Goal: Task Accomplishment & Management: Manage account settings

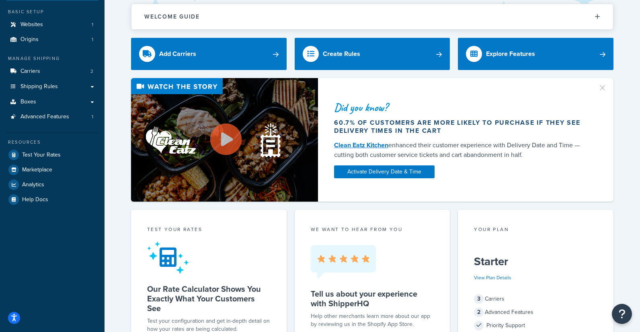
scroll to position [41, 0]
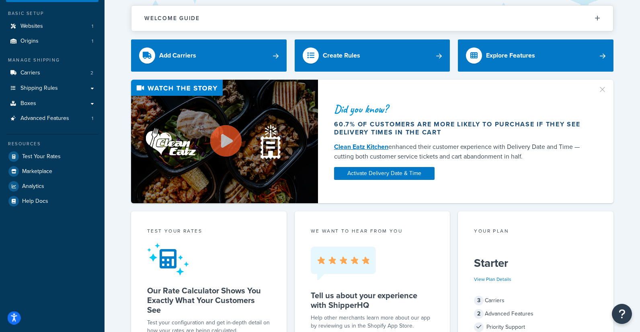
click at [20, 318] on button "Open accessiBe: accessibility options, statement and help" at bounding box center [14, 317] width 13 height 13
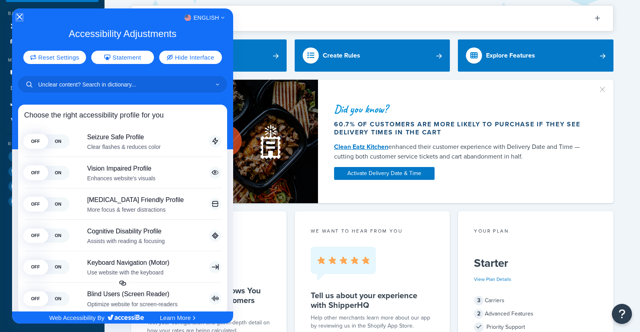
click at [20, 18] on icon "Close Accessibility Interface" at bounding box center [19, 17] width 6 height 6
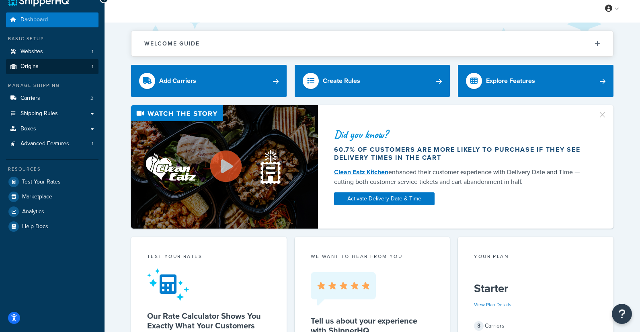
scroll to position [0, 0]
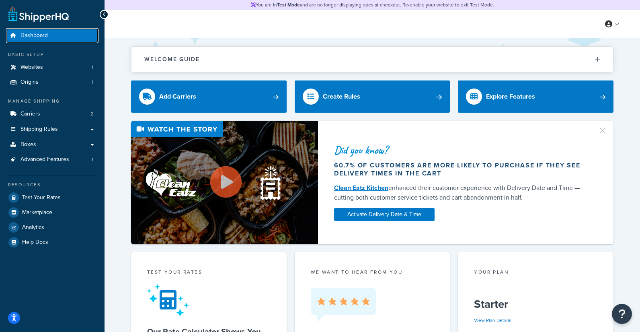
click at [26, 38] on span "Dashboard" at bounding box center [33, 35] width 27 height 7
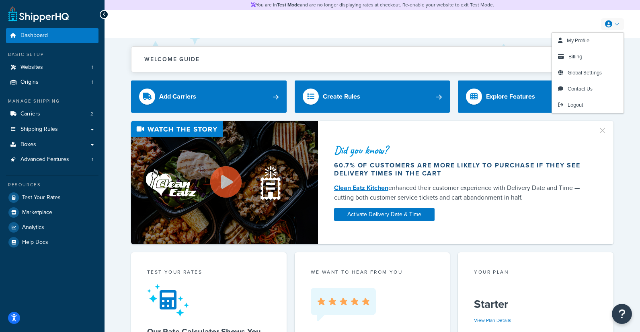
click at [615, 24] on link at bounding box center [612, 24] width 23 height 12
click at [577, 55] on span "Billing" at bounding box center [575, 57] width 14 height 8
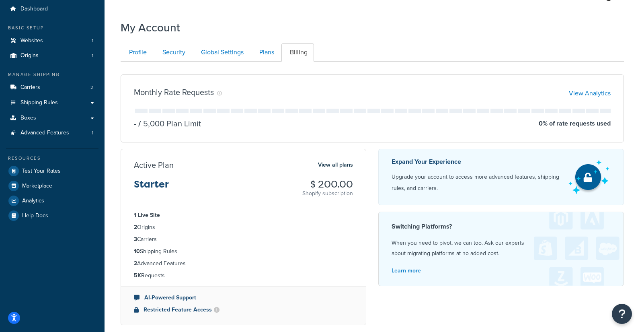
scroll to position [25, 0]
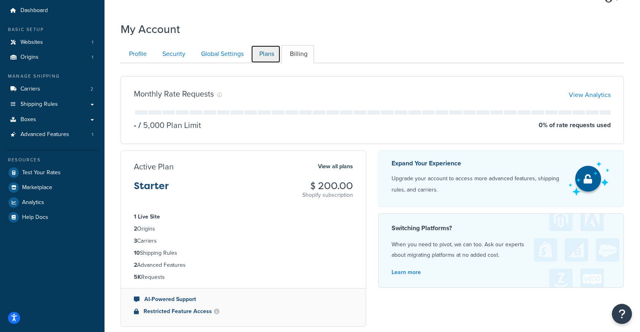
click at [268, 53] on link "Plans" at bounding box center [266, 54] width 30 height 18
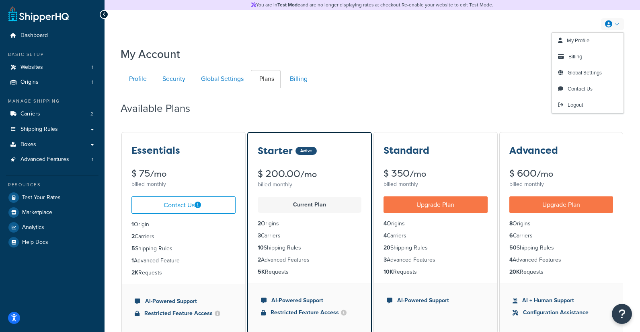
click at [617, 25] on link at bounding box center [612, 24] width 23 height 12
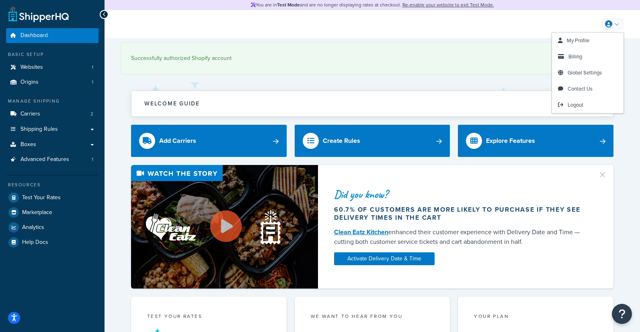
click at [617, 23] on link at bounding box center [612, 24] width 23 height 12
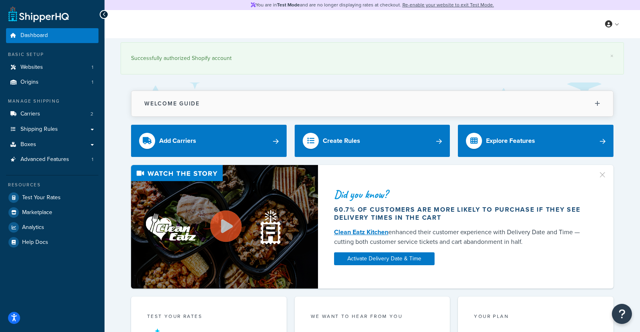
click at [598, 103] on icon at bounding box center [597, 103] width 6 height 6
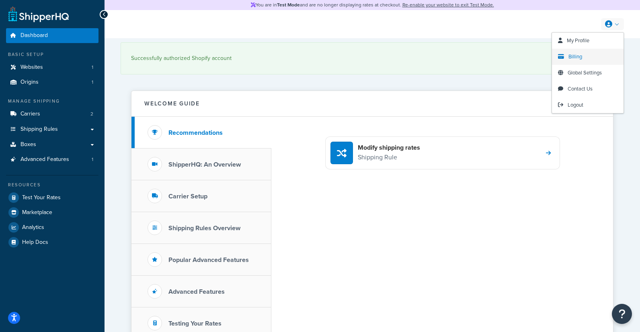
click at [576, 58] on span "Billing" at bounding box center [575, 57] width 14 height 8
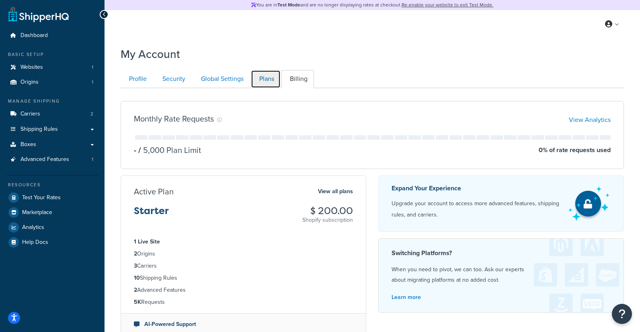
click at [270, 83] on link "Plans" at bounding box center [266, 79] width 30 height 18
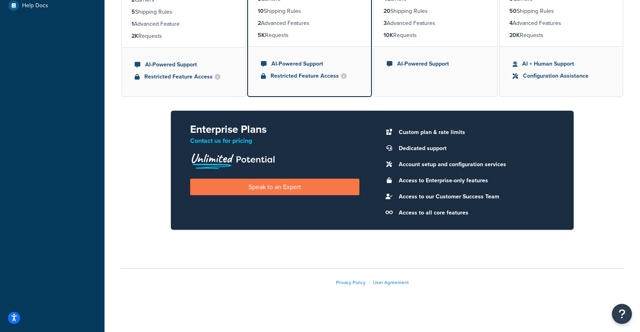
scroll to position [241, 0]
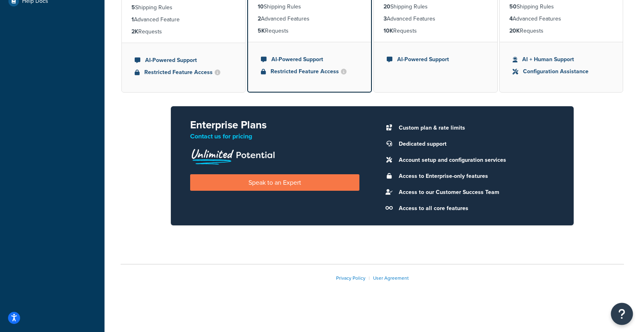
click at [626, 317] on button "Open Resource Center" at bounding box center [622, 314] width 22 height 22
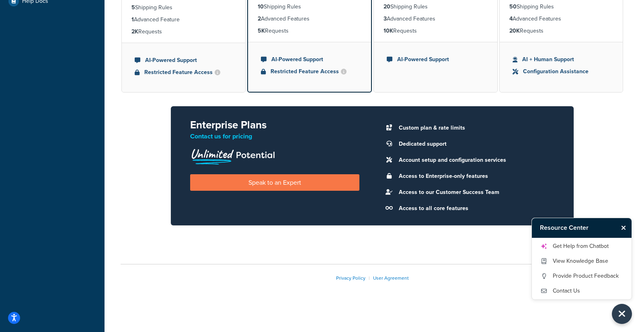
click at [479, 255] on div "My Account Contact Us Send Us A Message Contact Information Name * Email * Comp…" at bounding box center [371, 56] width 535 height 510
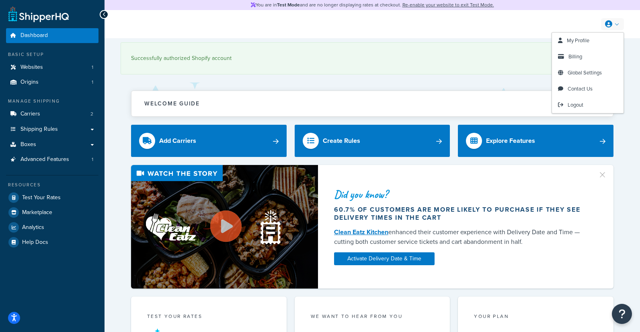
click at [618, 24] on link at bounding box center [612, 24] width 23 height 12
click at [576, 58] on span "Billing" at bounding box center [575, 57] width 14 height 8
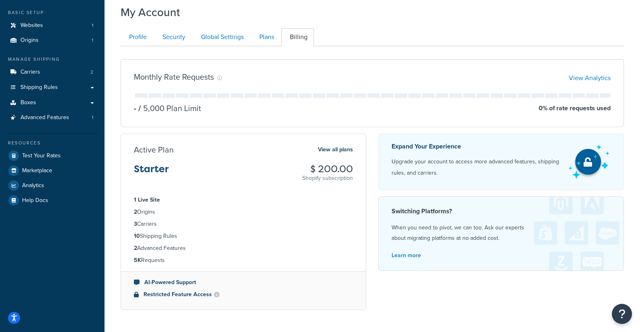
scroll to position [40, 0]
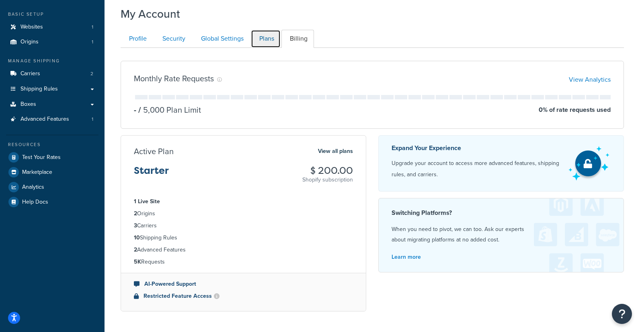
click at [262, 43] on link "Plans" at bounding box center [266, 39] width 30 height 18
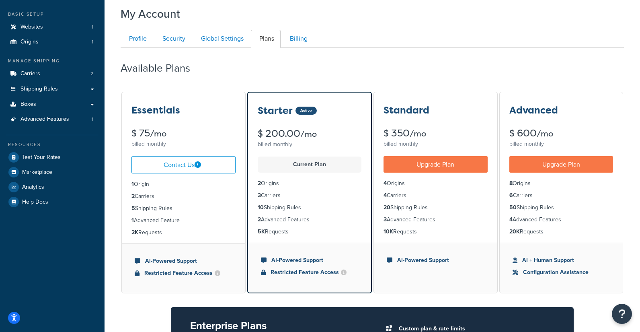
scroll to position [88, 0]
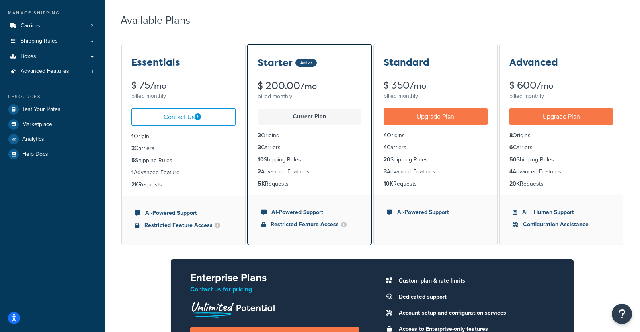
click at [185, 67] on div "Essentials" at bounding box center [183, 62] width 104 height 10
click at [625, 315] on icon "Open Resource Center" at bounding box center [622, 313] width 8 height 11
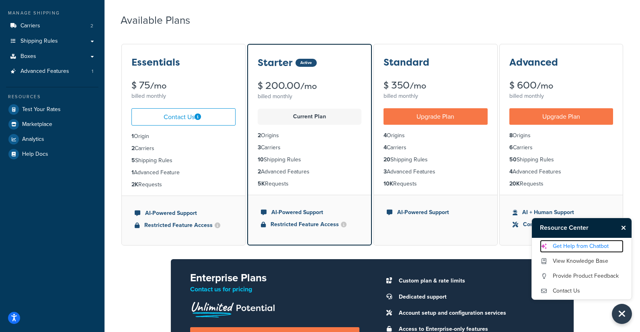
click at [572, 247] on link "Get Help from Chatbot" at bounding box center [582, 246] width 84 height 13
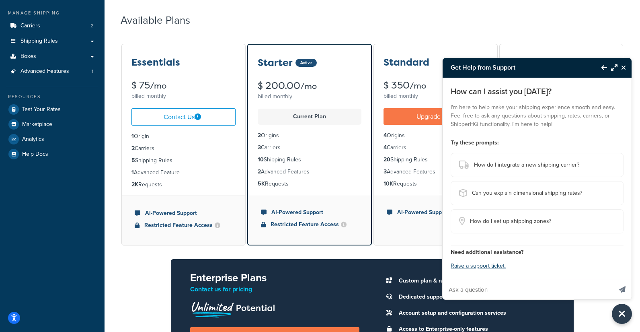
click at [475, 288] on input "Ask a question" at bounding box center [527, 289] width 170 height 19
type input "cancel"
click at [613, 279] on button "Send message" at bounding box center [622, 289] width 18 height 20
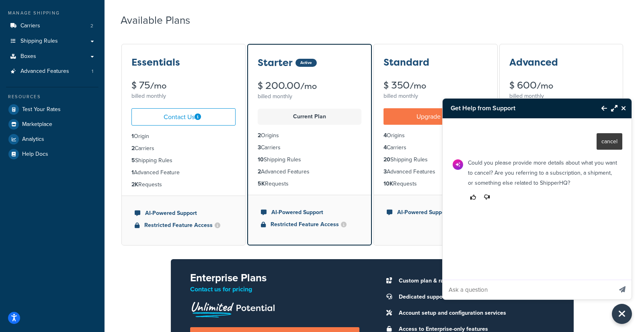
click at [480, 288] on input "Ask a question" at bounding box center [527, 289] width 170 height 19
type input "subscription"
click at [613, 279] on button "Send message" at bounding box center [622, 289] width 18 height 20
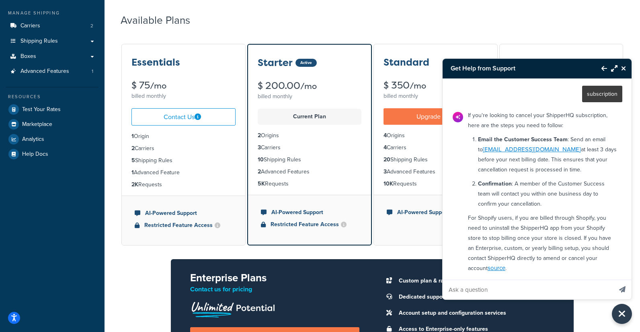
scroll to position [85, 0]
